Goal: Browse casually

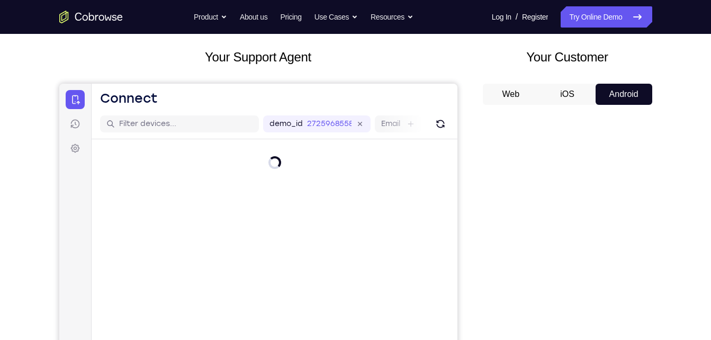
scroll to position [102, 0]
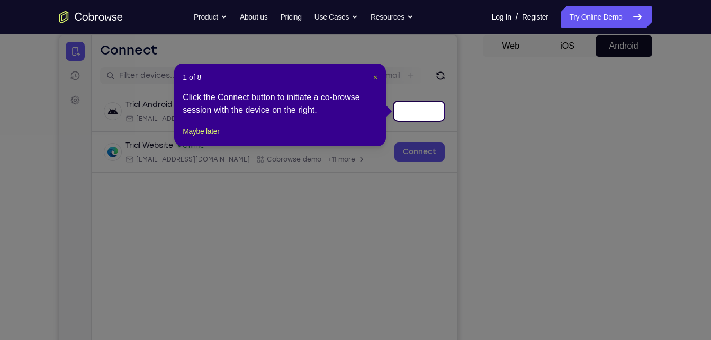
click at [375, 76] on span "×" at bounding box center [375, 77] width 4 height 8
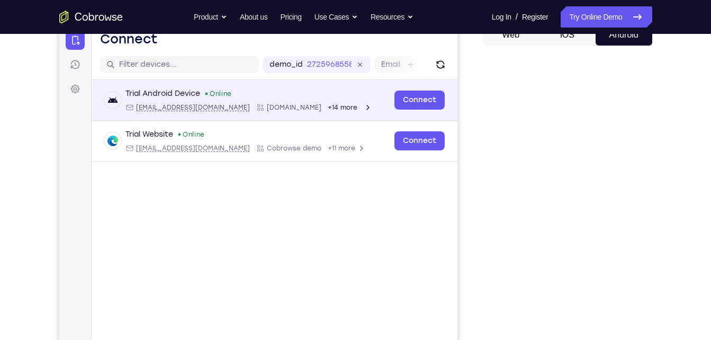
scroll to position [115, 0]
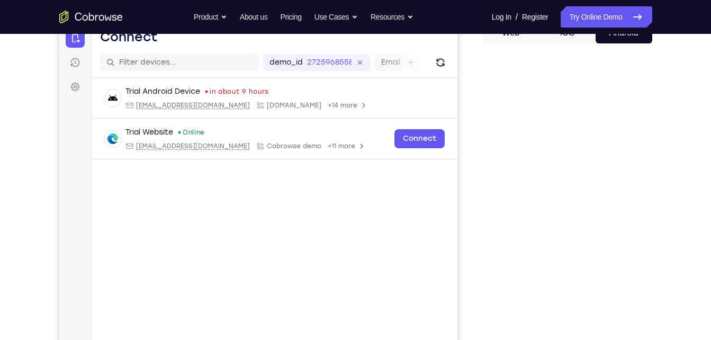
click at [433, 51] on div "demo_id 2725968558 2725968558 Email User ID Device ID Device name" at bounding box center [274, 63] width 366 height 30
click at [439, 64] on icon "Refresh" at bounding box center [440, 62] width 13 height 13
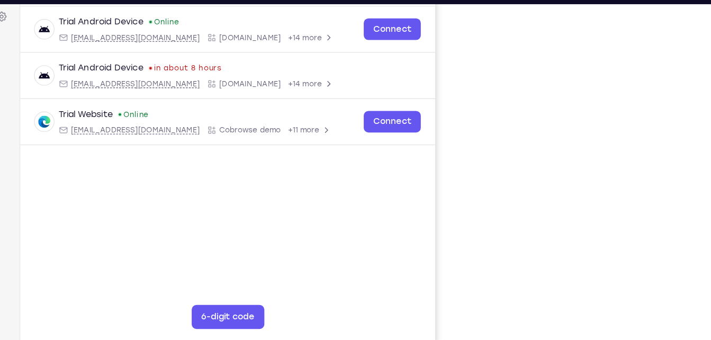
scroll to position [157, 0]
